Goal: Navigation & Orientation: Find specific page/section

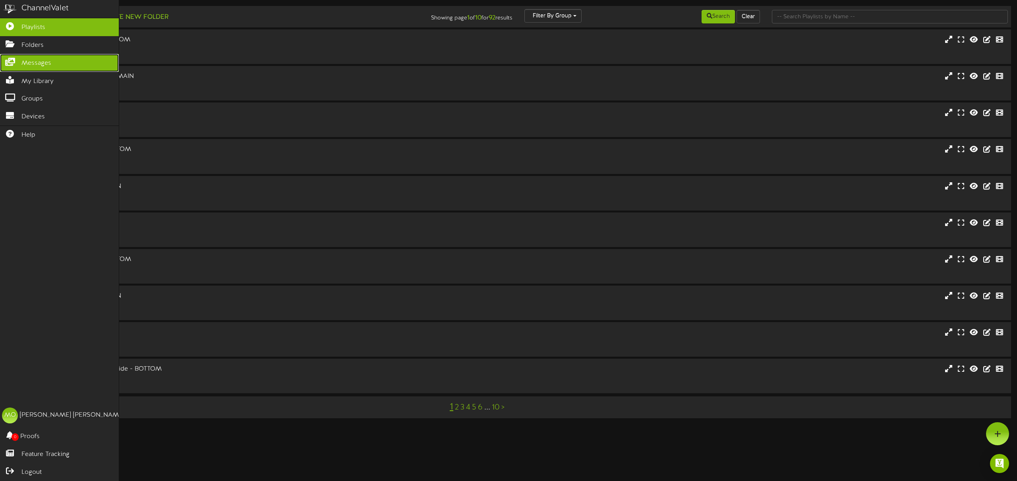
click at [24, 62] on span "Messages" at bounding box center [36, 63] width 30 height 9
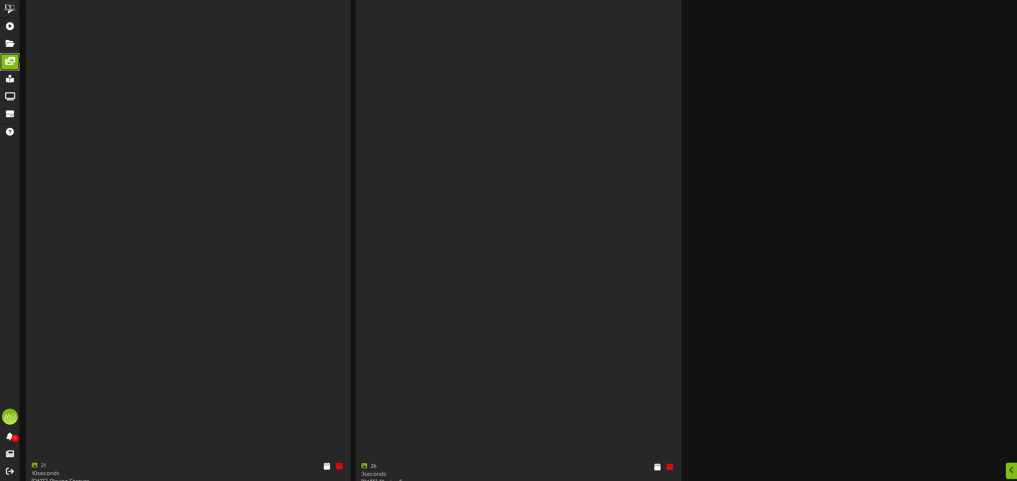
scroll to position [3364, 0]
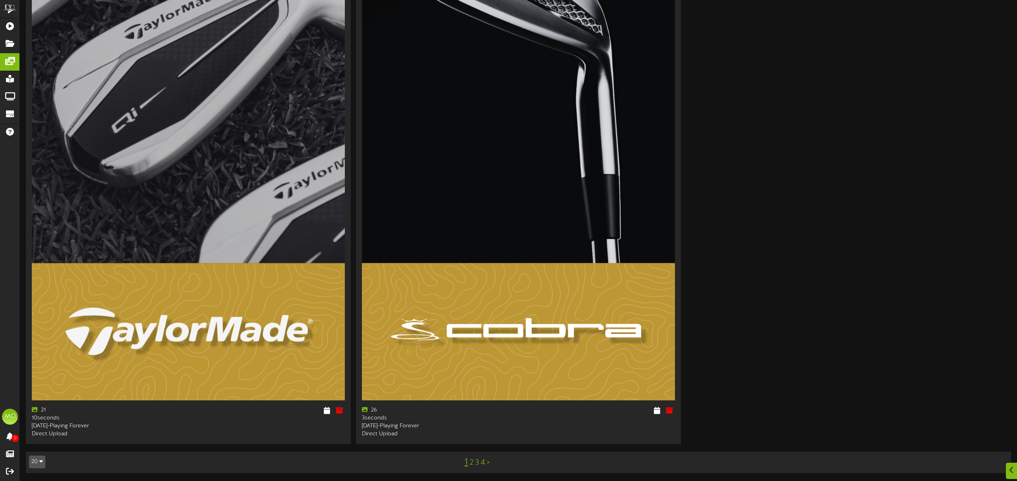
click at [471, 463] on link "2" at bounding box center [472, 463] width 4 height 9
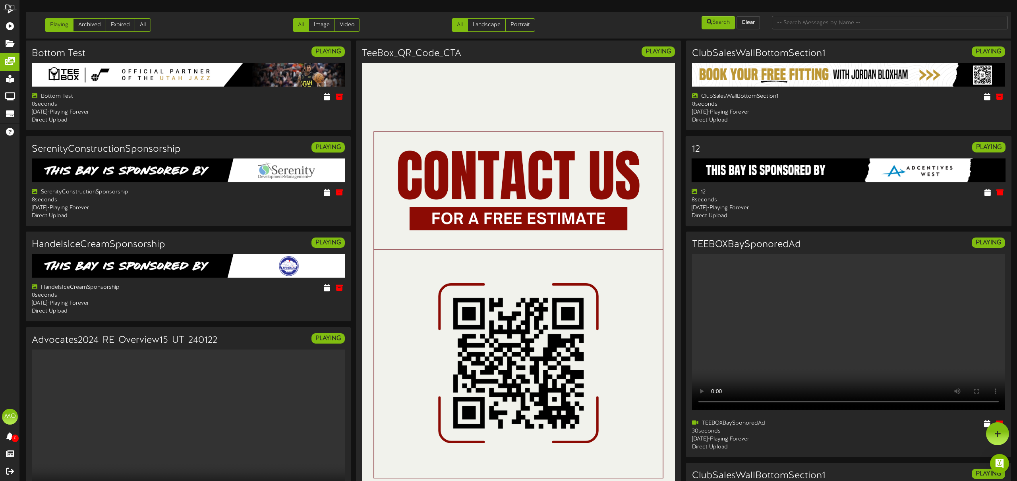
click at [869, 173] on img at bounding box center [848, 171] width 314 height 24
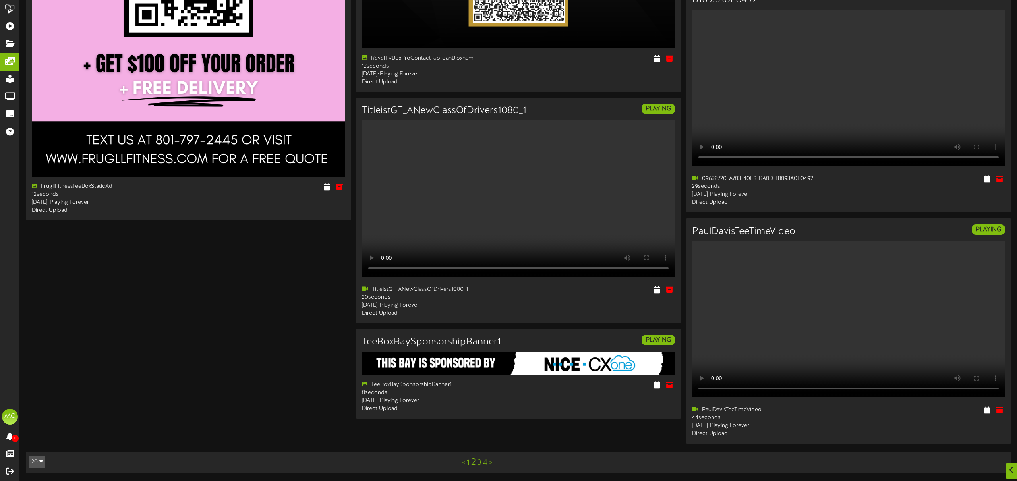
scroll to position [1520, 0]
click at [480, 463] on link "3" at bounding box center [480, 463] width 4 height 9
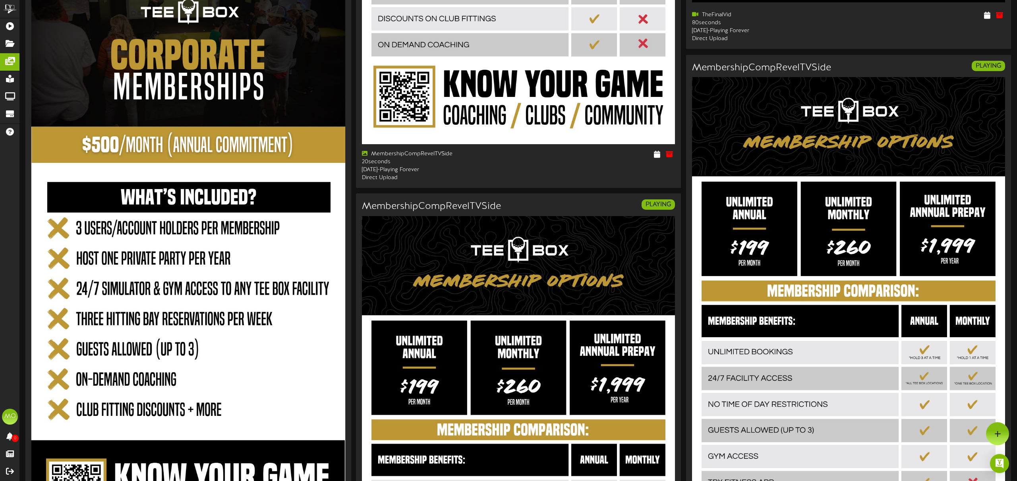
scroll to position [473, 0]
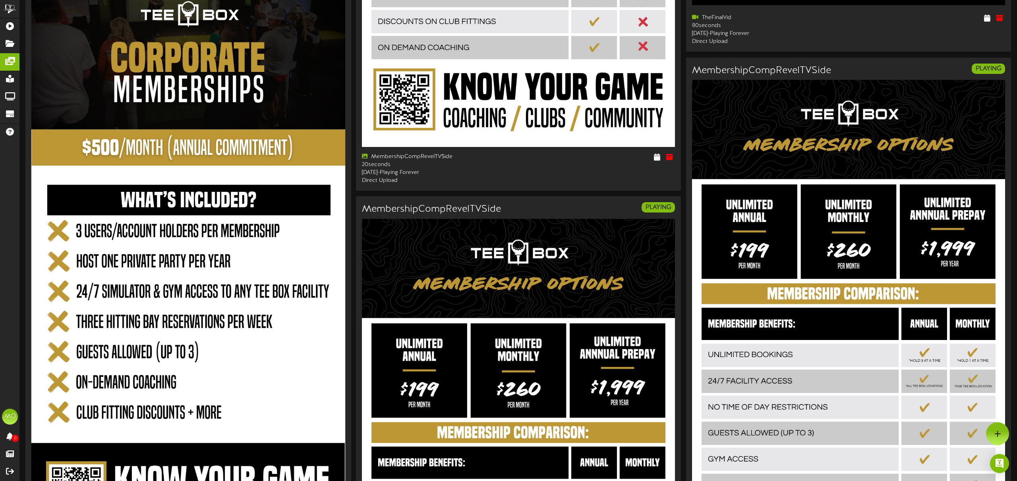
click at [208, 233] on img at bounding box center [188, 261] width 314 height 559
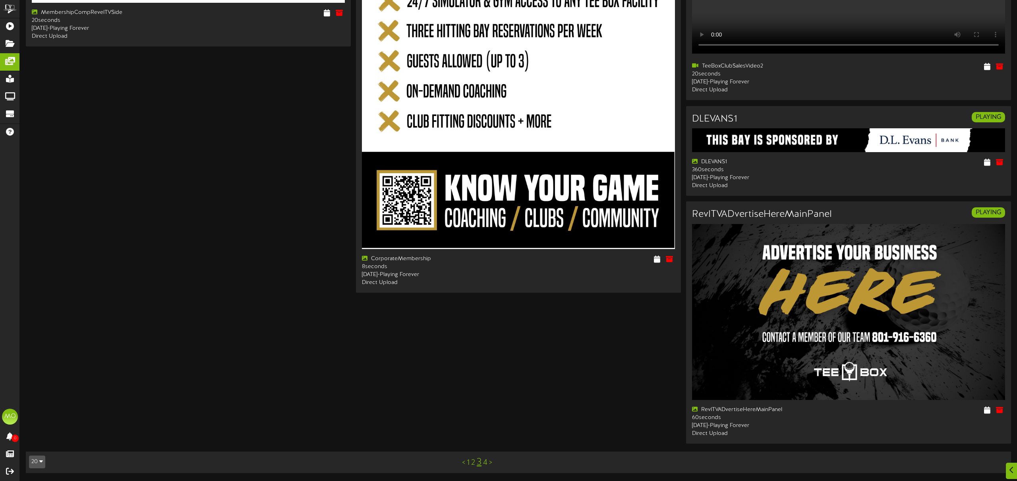
scroll to position [2306, 0]
click at [486, 463] on link "4" at bounding box center [485, 463] width 4 height 9
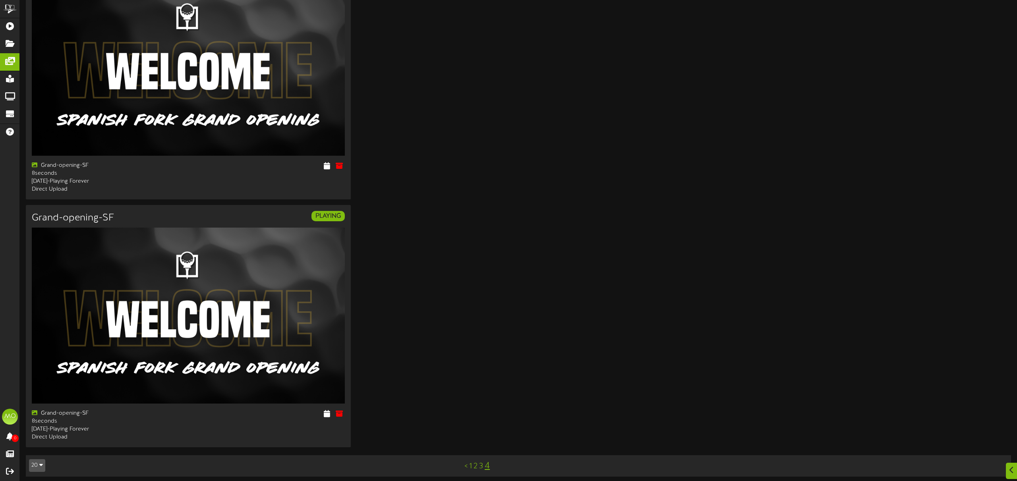
scroll to position [87, 0]
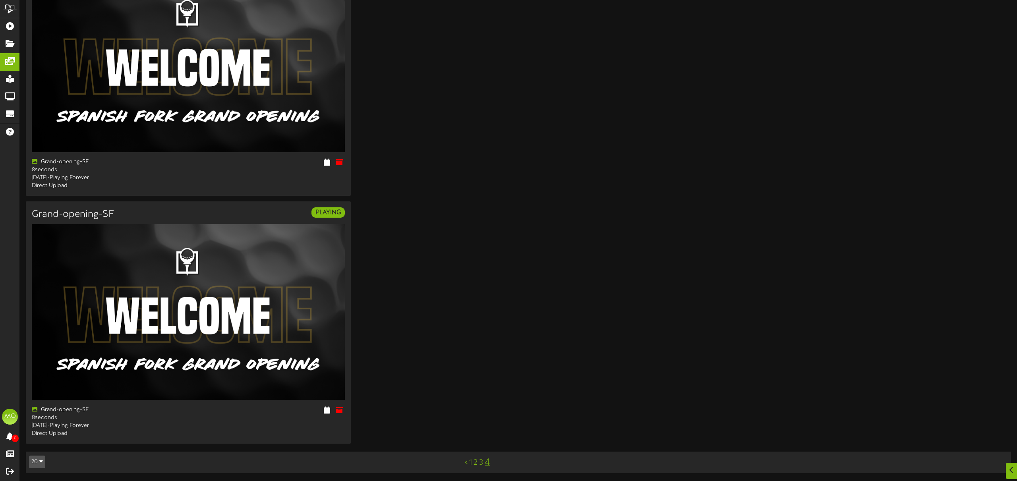
click at [482, 463] on link "3" at bounding box center [481, 463] width 4 height 9
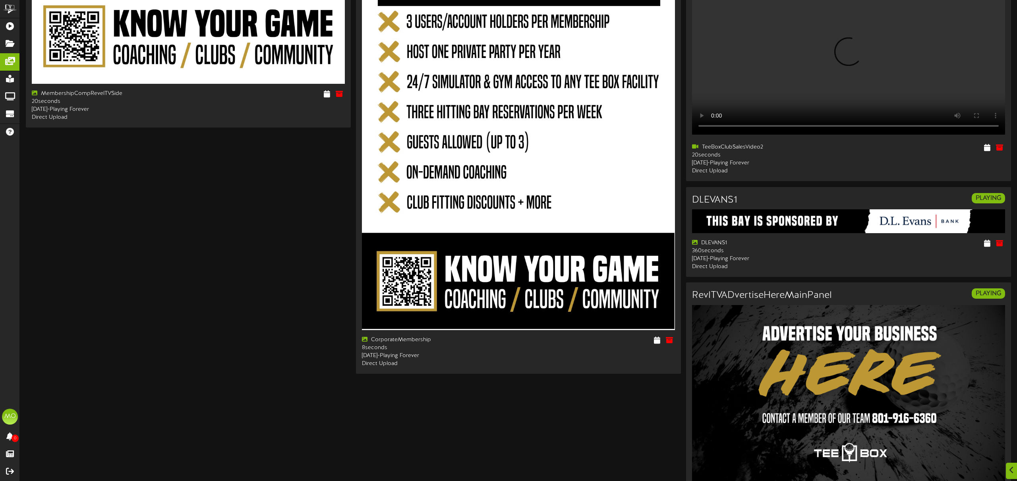
scroll to position [2306, 0]
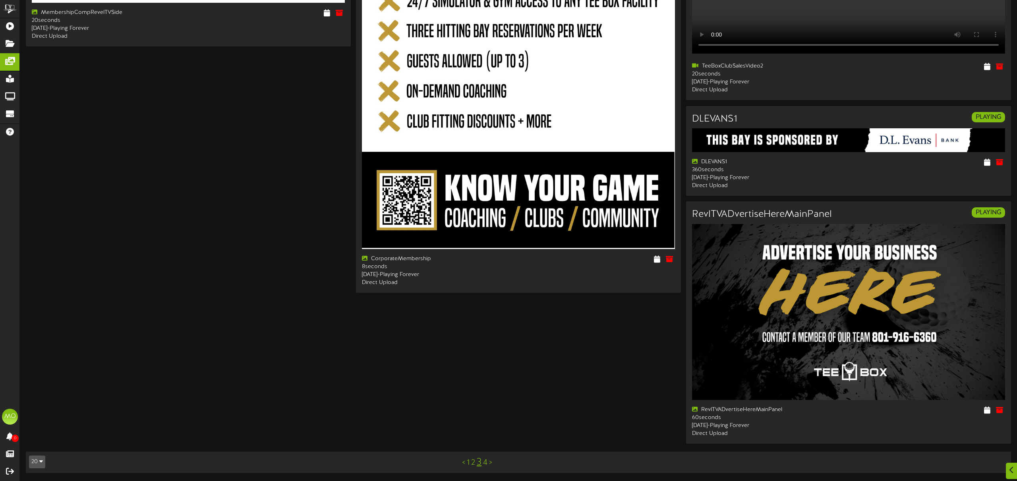
click at [473, 461] on link "2" at bounding box center [473, 463] width 4 height 9
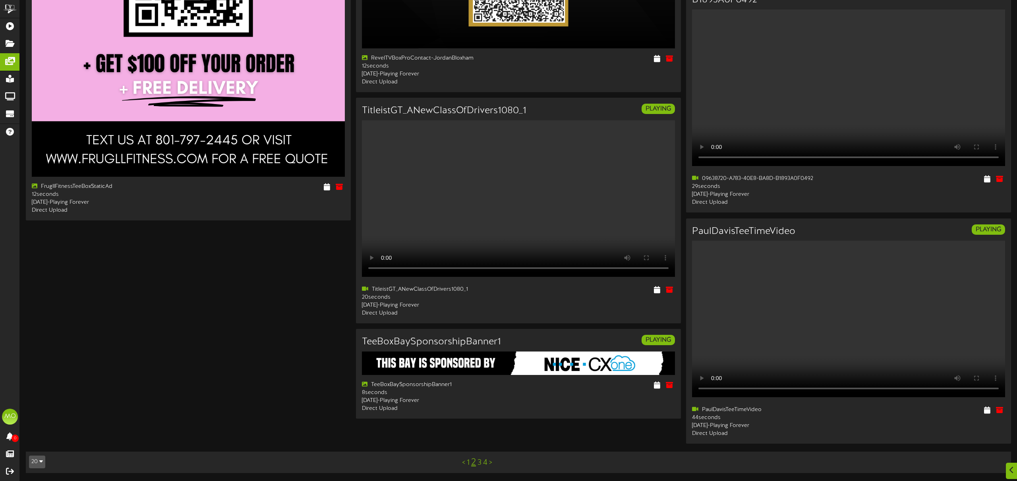
scroll to position [1520, 0]
click at [566, 351] on img at bounding box center [519, 363] width 314 height 24
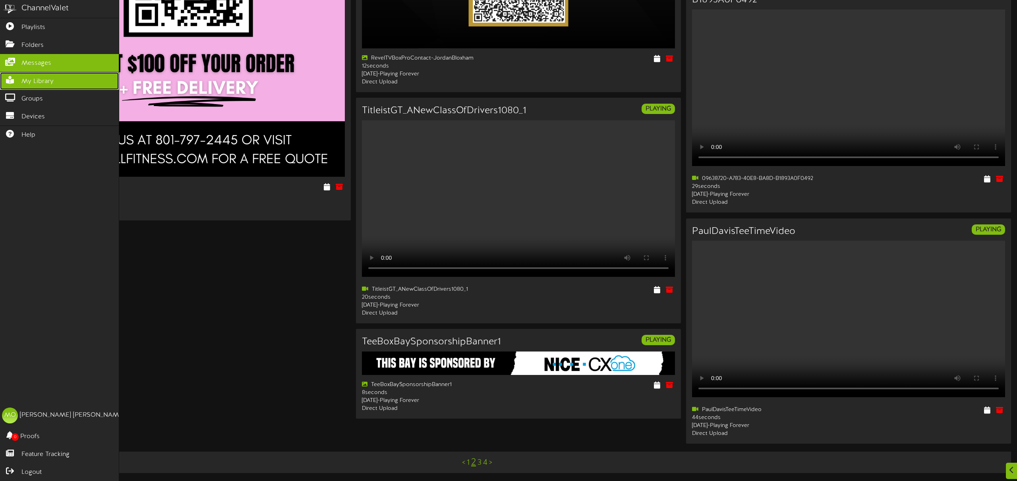
click at [29, 81] on span "My Library" at bounding box center [37, 81] width 32 height 9
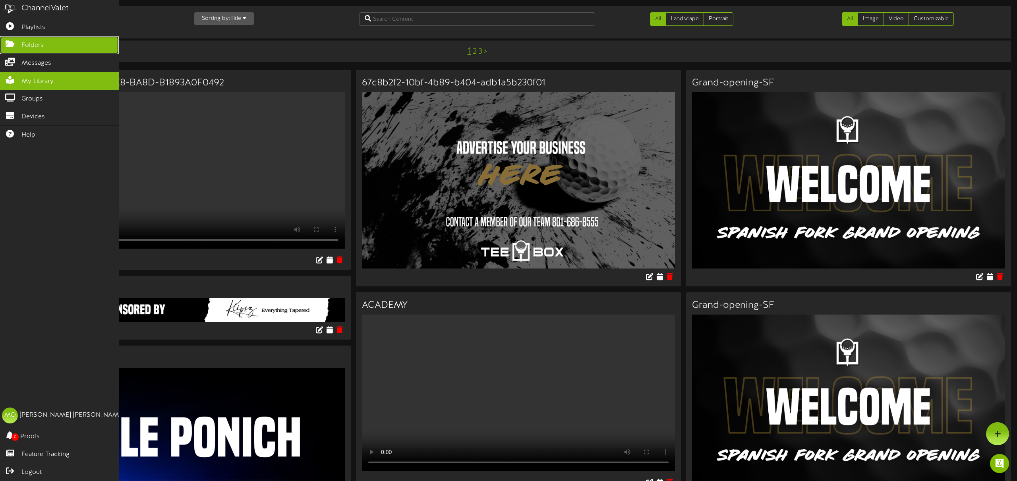
click at [29, 47] on span "Folders" at bounding box center [32, 45] width 22 height 9
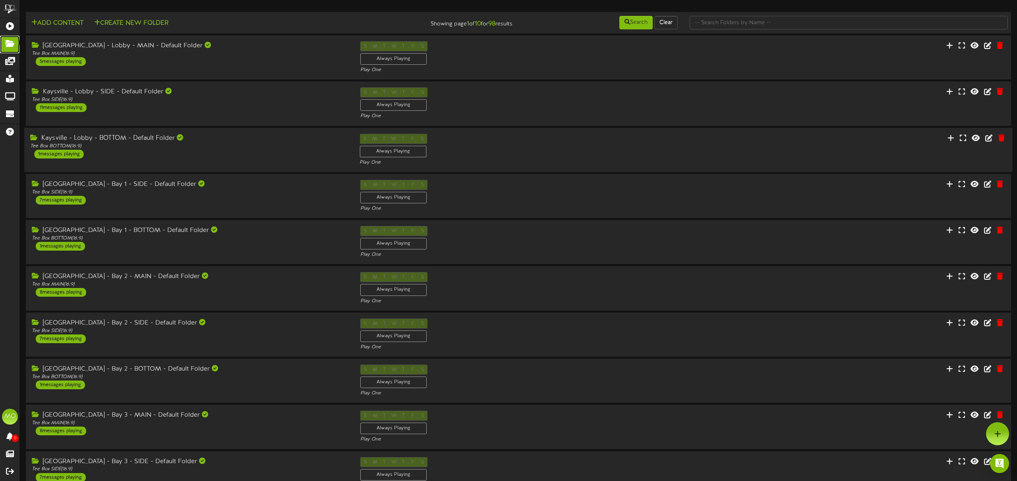
scroll to position [47, 0]
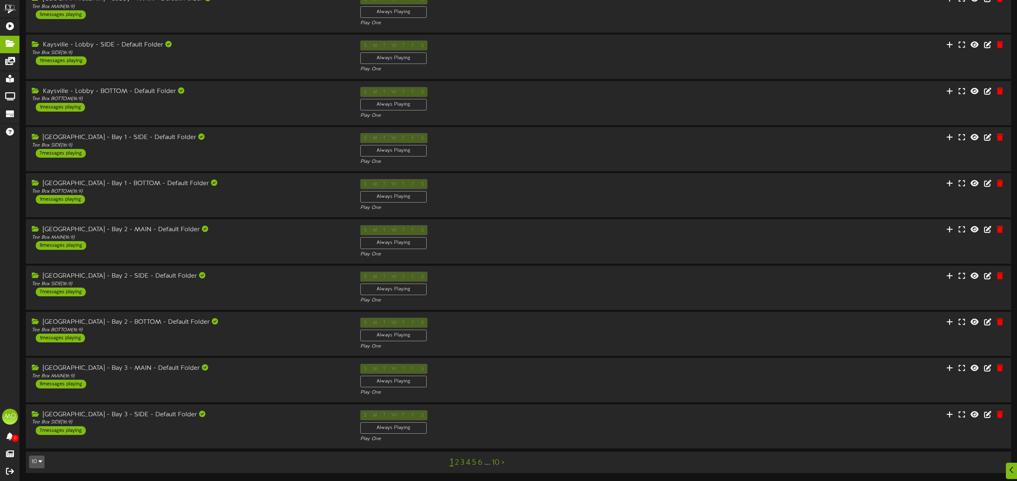
click at [457, 462] on link "2" at bounding box center [457, 463] width 4 height 9
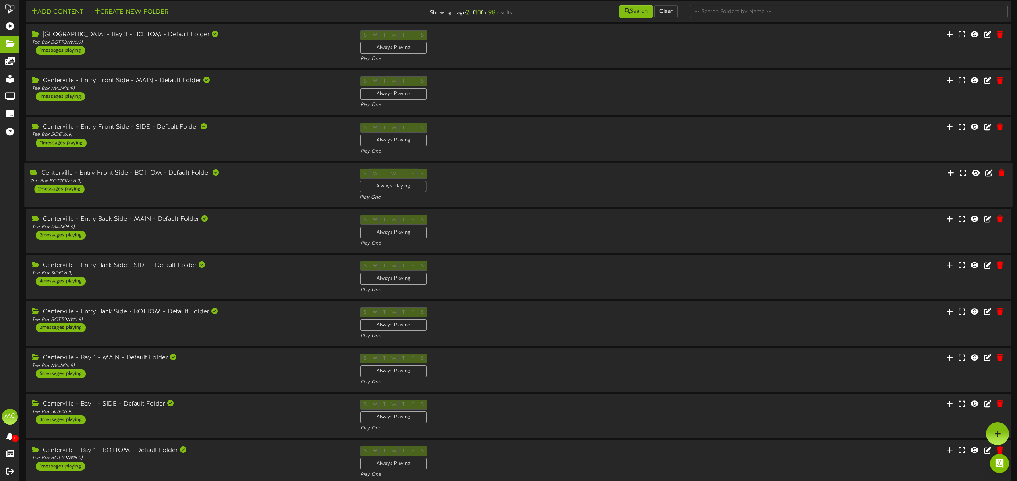
scroll to position [47, 0]
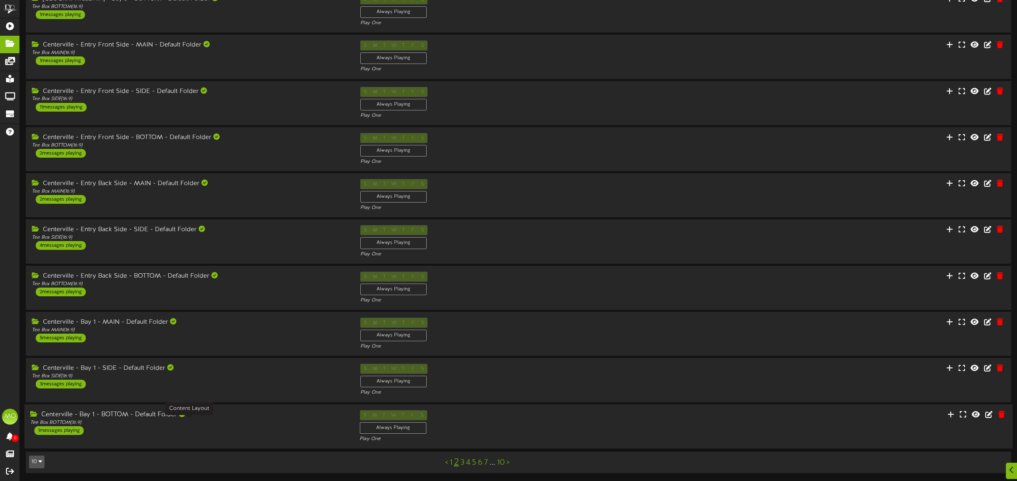
click at [225, 425] on div "Tee Box BOTTOM ( 16:9 )" at bounding box center [189, 422] width 318 height 7
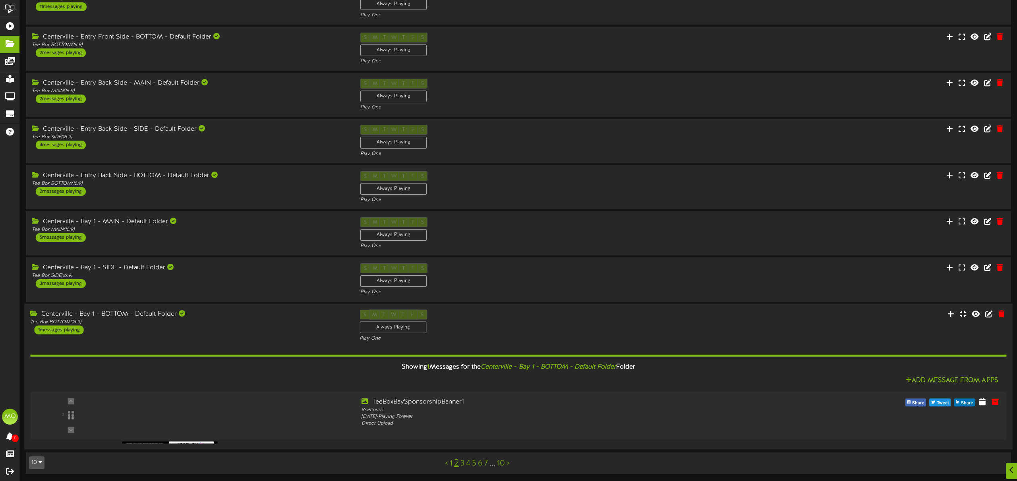
scroll to position [148, 0]
click at [277, 418] on div at bounding box center [231, 411] width 246 height 28
click at [234, 229] on div "Tee Box MAIN ( 16:9 )" at bounding box center [189, 229] width 318 height 7
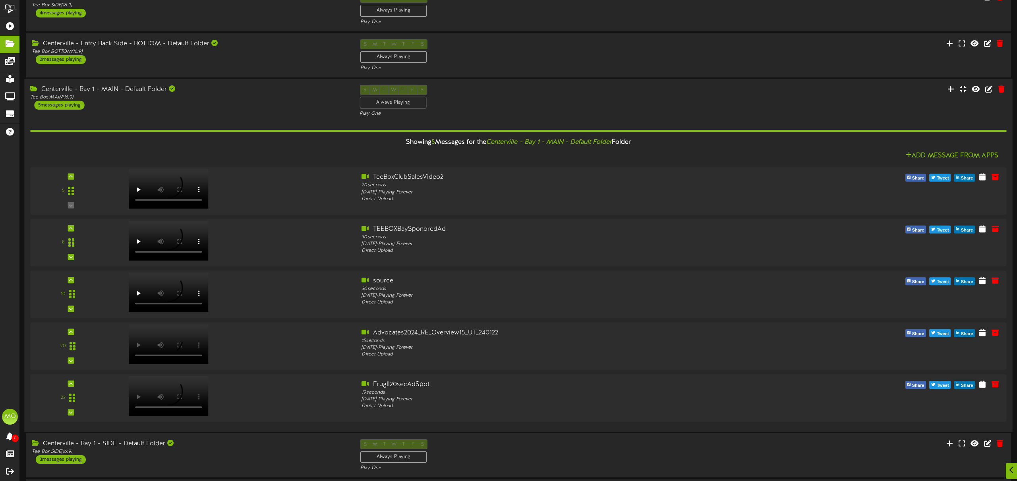
scroll to position [298, 0]
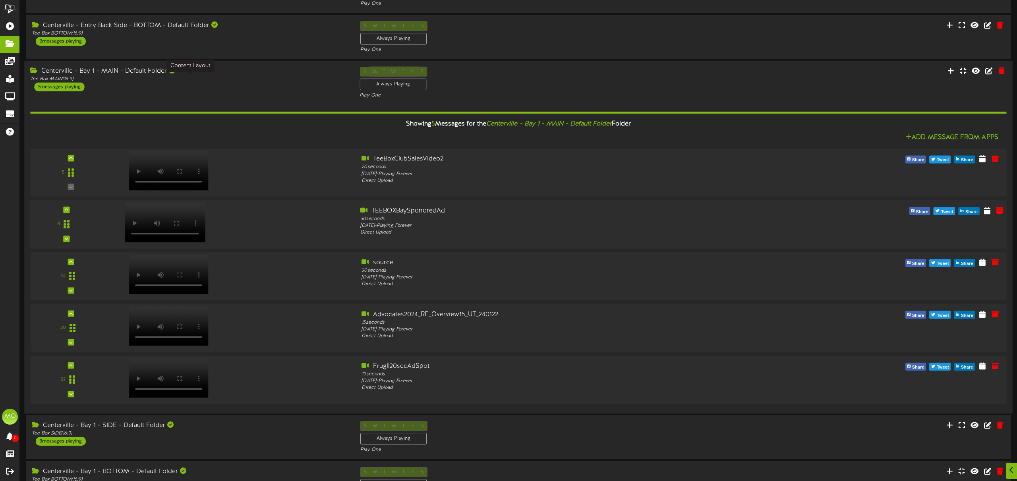
click at [304, 222] on div at bounding box center [231, 220] width 246 height 28
